Goal: Check status: Check status

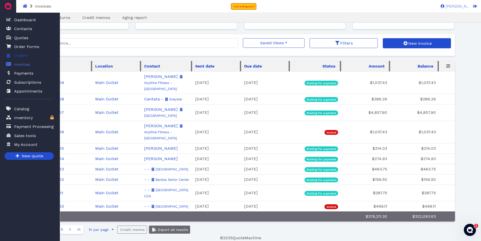
click at [22, 56] on span "Orders" at bounding box center [20, 56] width 13 height 6
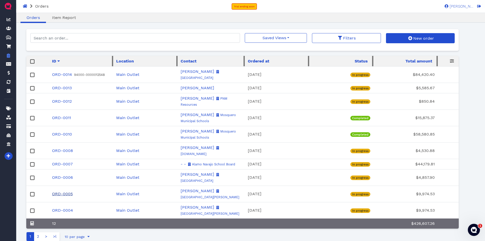
click at [61, 191] on link "ORD-0005" at bounding box center [62, 193] width 21 height 5
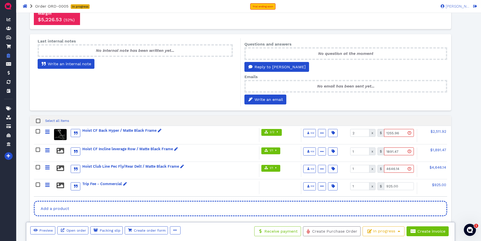
scroll to position [101, 0]
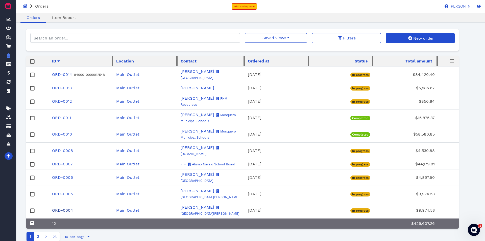
click at [61, 208] on link "ORD-0004" at bounding box center [62, 210] width 21 height 5
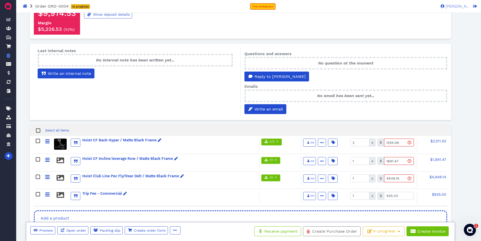
scroll to position [101, 0]
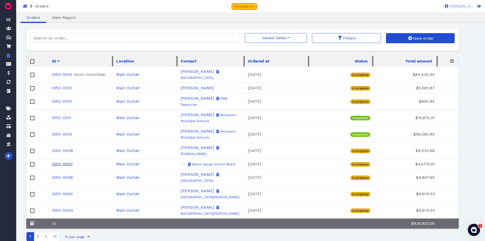
click at [59, 161] on link "ORD-0007" at bounding box center [62, 163] width 21 height 5
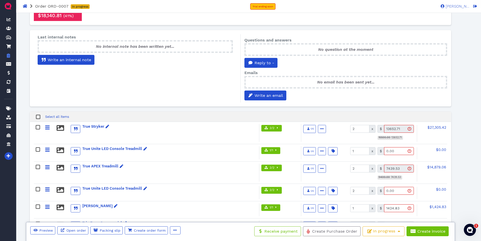
scroll to position [101, 0]
